Goal: Information Seeking & Learning: Check status

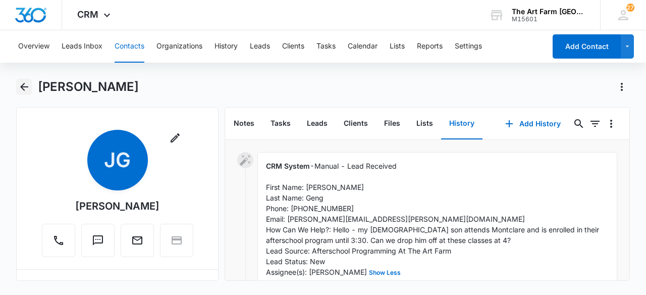
click at [21, 87] on icon "Back" at bounding box center [24, 87] width 8 height 8
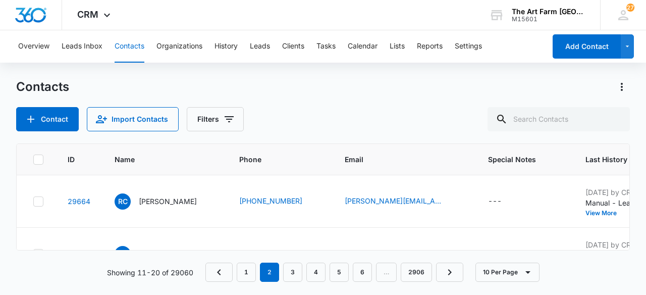
scroll to position [102, 0]
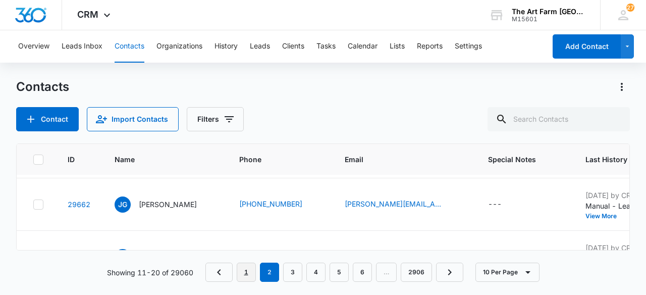
click at [250, 277] on link "1" at bounding box center [246, 272] width 19 height 19
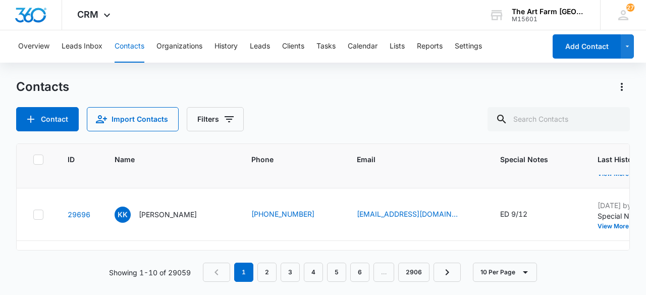
scroll to position [0, 0]
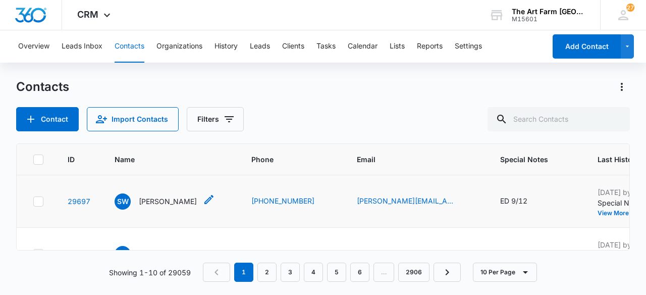
click at [169, 203] on p "[PERSON_NAME]" at bounding box center [168, 201] width 58 height 11
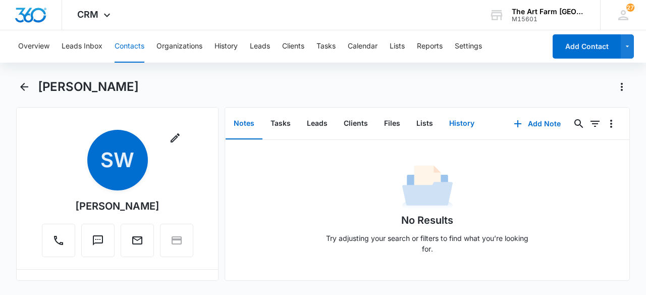
click at [448, 128] on button "History" at bounding box center [461, 123] width 41 height 31
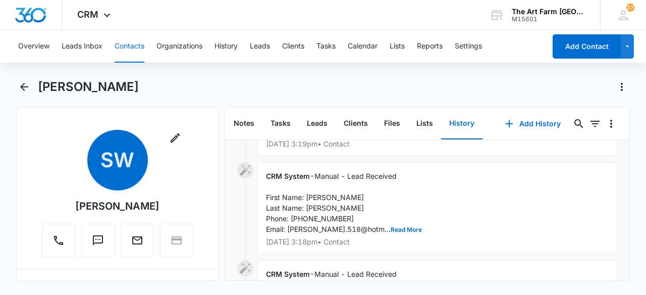
scroll to position [173, 0]
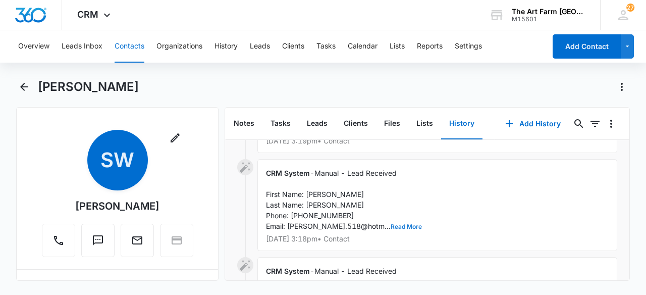
click at [391, 230] on button "Read More" at bounding box center [406, 227] width 31 height 6
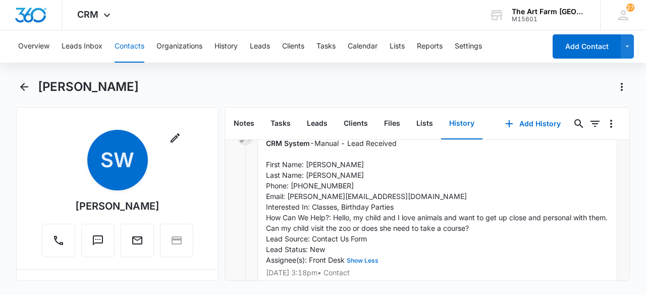
scroll to position [203, 0]
click at [23, 89] on icon "Back" at bounding box center [24, 87] width 8 height 8
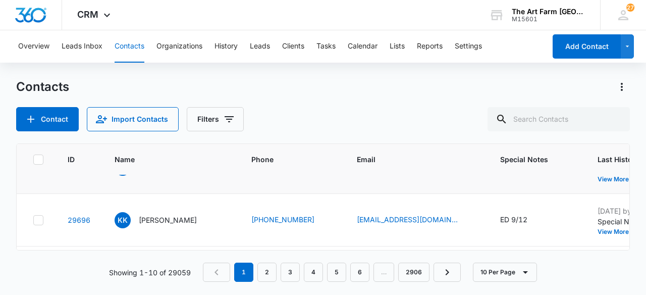
scroll to position [38, 0]
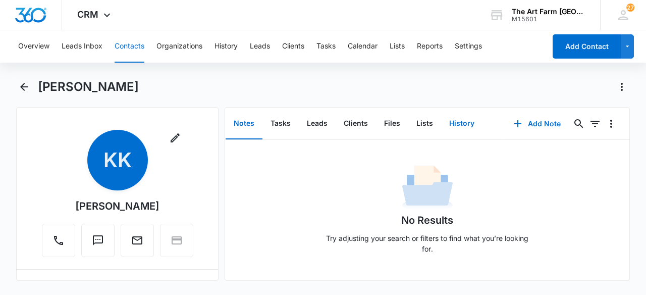
click at [458, 126] on button "History" at bounding box center [461, 123] width 41 height 31
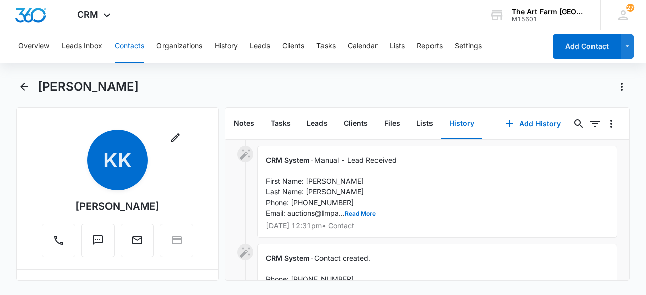
scroll to position [97, 0]
click at [372, 212] on button "Read More" at bounding box center [360, 213] width 31 height 6
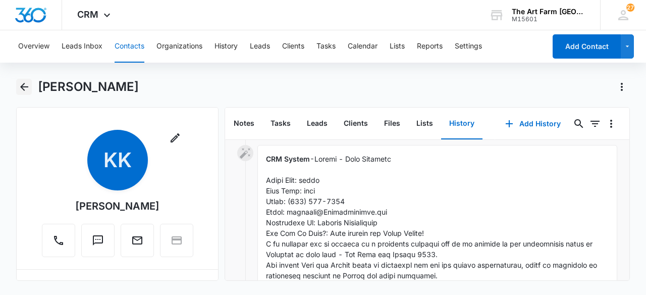
click at [23, 90] on icon "Back" at bounding box center [24, 87] width 12 height 12
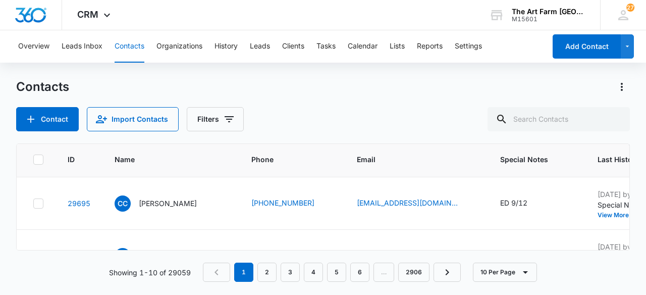
scroll to position [107, 0]
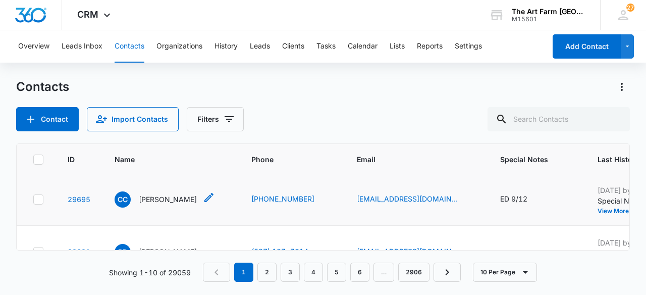
click at [156, 200] on p "[PERSON_NAME]" at bounding box center [168, 199] width 58 height 11
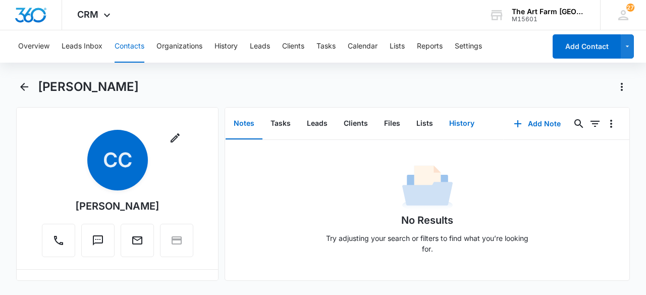
click at [464, 124] on button "History" at bounding box center [461, 123] width 41 height 31
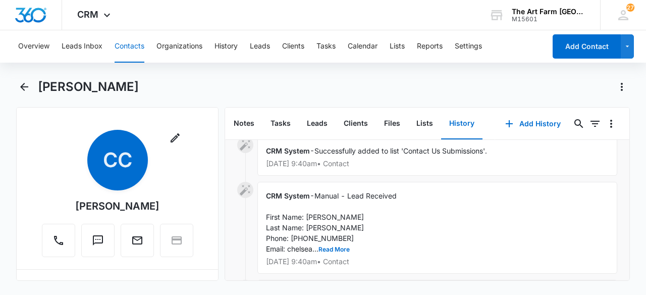
scroll to position [107, 0]
click at [335, 248] on button "Read More" at bounding box center [334, 248] width 31 height 6
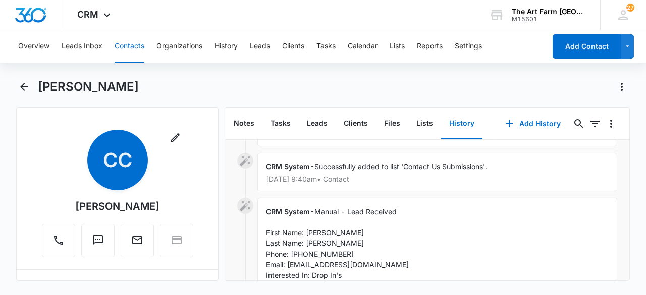
scroll to position [0, 0]
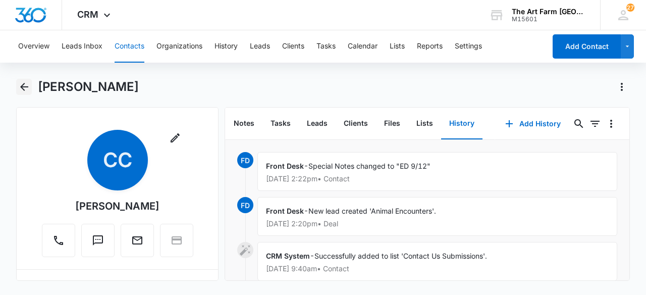
click at [25, 90] on icon "Back" at bounding box center [24, 87] width 12 height 12
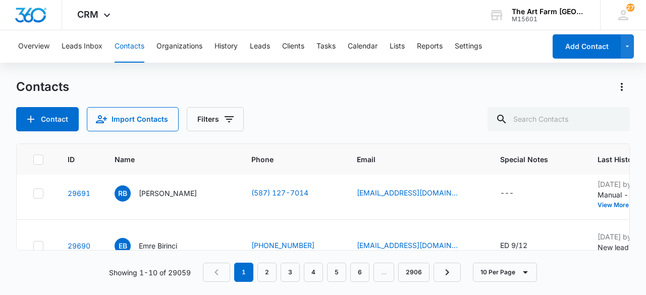
scroll to position [178, 0]
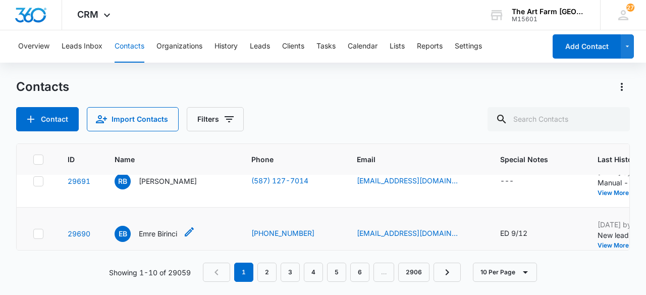
click at [157, 235] on p "Emre Birinci" at bounding box center [158, 233] width 38 height 11
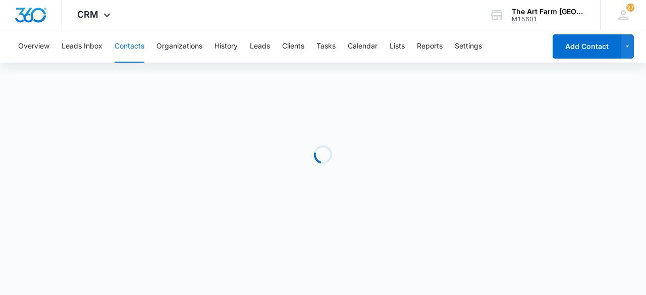
click at [161, 235] on div "Loading" at bounding box center [323, 161] width 614 height 164
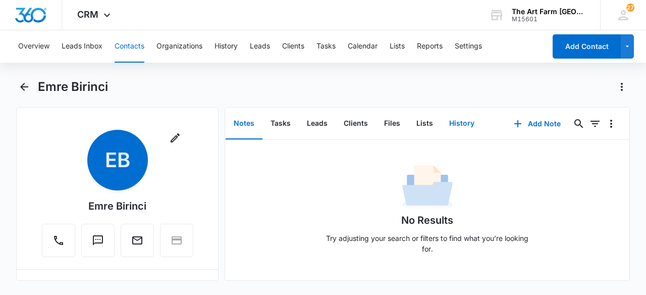
click at [459, 126] on button "History" at bounding box center [461, 123] width 41 height 31
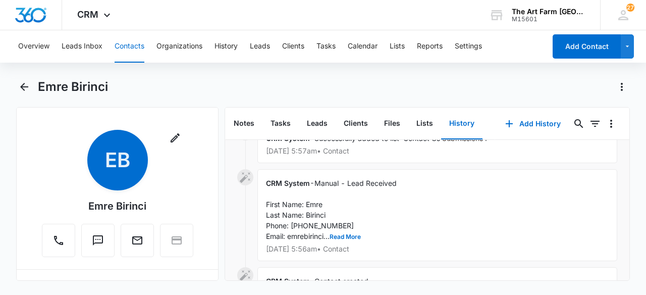
scroll to position [124, 0]
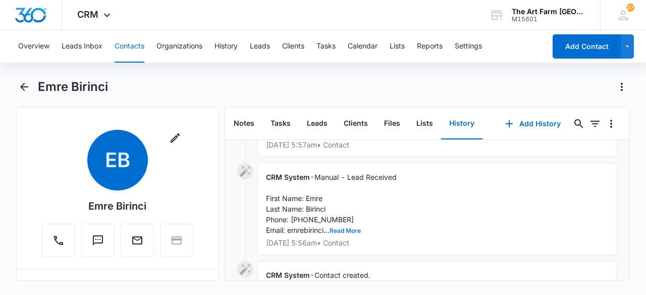
click at [360, 231] on button "Read More" at bounding box center [345, 231] width 31 height 6
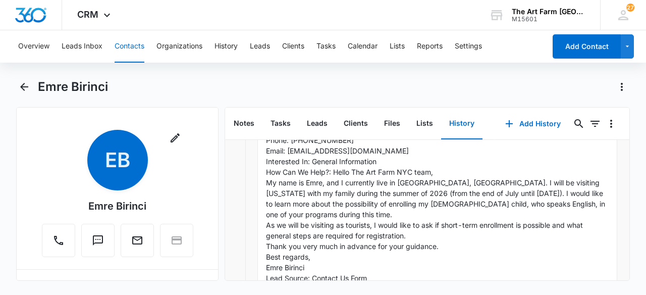
scroll to position [205, 0]
click at [19, 83] on icon "Back" at bounding box center [24, 87] width 12 height 12
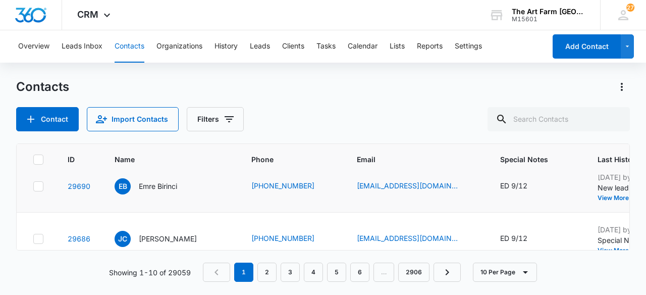
scroll to position [230, 0]
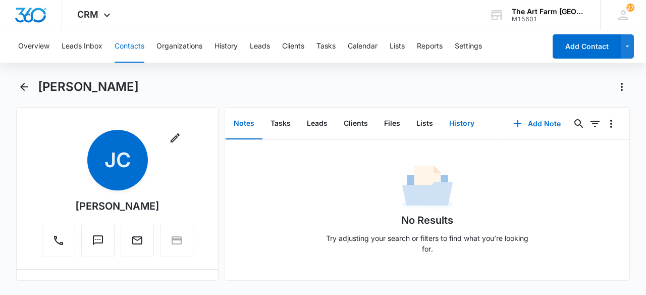
click at [467, 126] on button "History" at bounding box center [461, 123] width 41 height 31
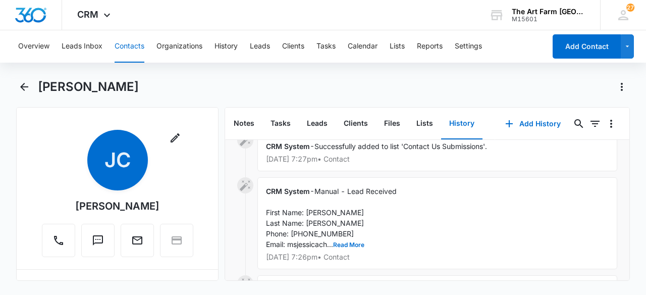
scroll to position [113, 0]
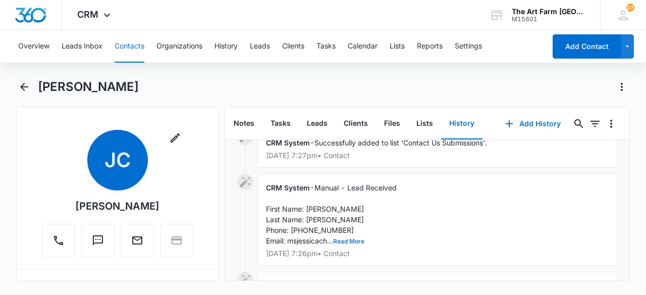
click at [361, 238] on button "Read More" at bounding box center [348, 241] width 31 height 6
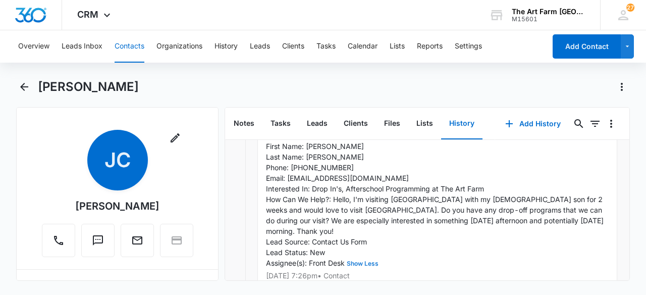
scroll to position [176, 0]
click at [23, 91] on icon "Back" at bounding box center [24, 87] width 12 height 12
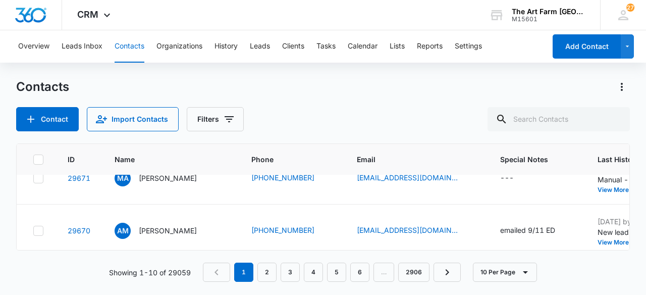
scroll to position [445, 0]
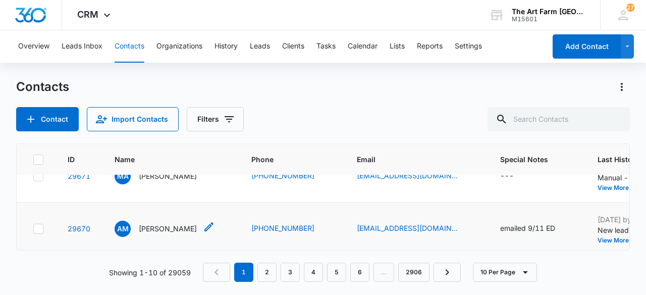
click at [194, 225] on p "[PERSON_NAME]" at bounding box center [168, 228] width 58 height 11
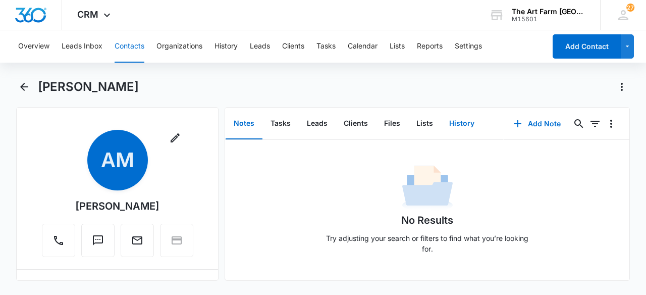
click at [468, 124] on button "History" at bounding box center [461, 123] width 41 height 31
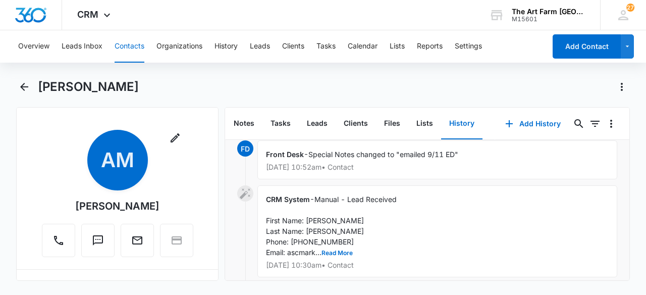
scroll to position [59, 0]
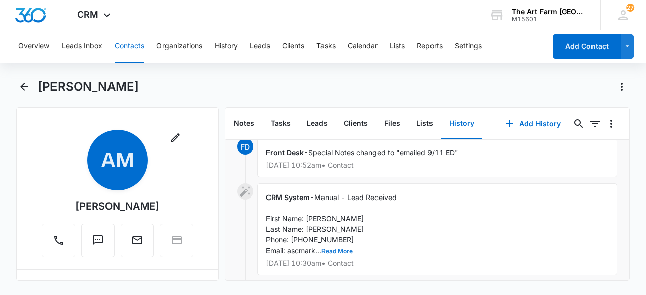
click at [344, 249] on button "Read More" at bounding box center [337, 251] width 31 height 6
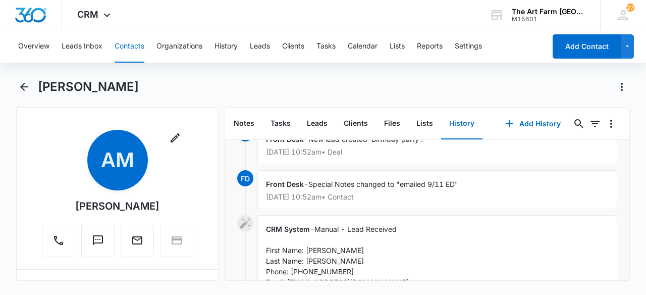
scroll to position [0, 0]
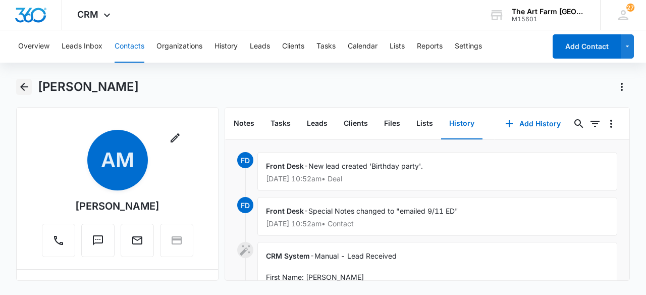
click at [23, 85] on icon "Back" at bounding box center [24, 87] width 12 height 12
